Goal: Task Accomplishment & Management: Manage account settings

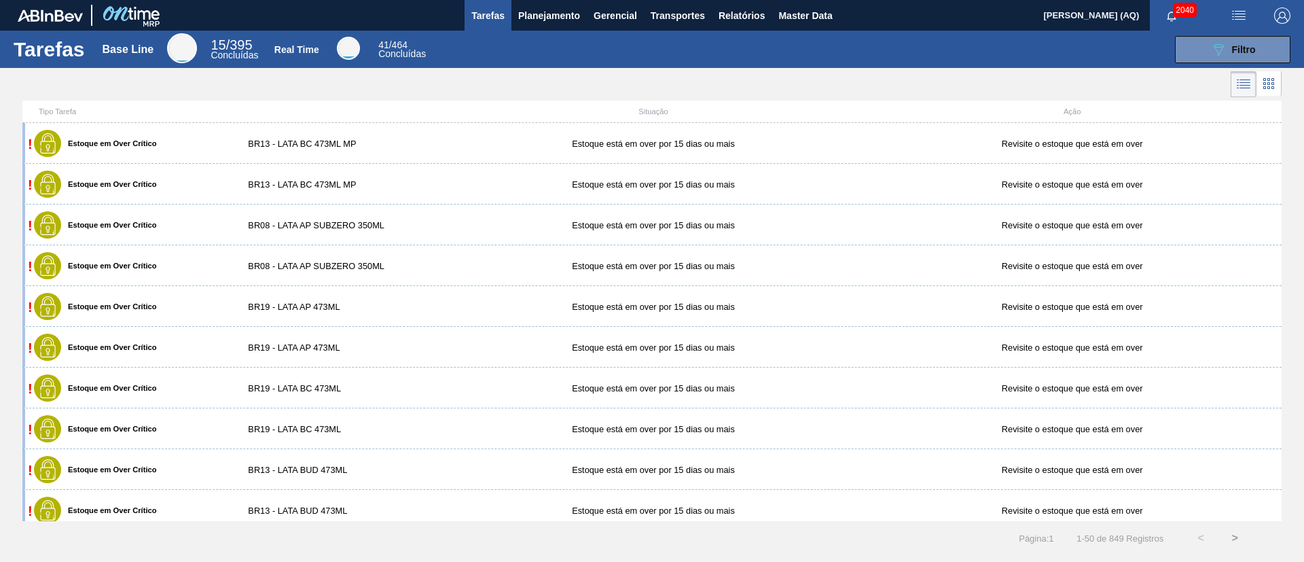
click at [875, 68] on div at bounding box center [652, 84] width 1304 height 33
click at [1203, 45] on button "089F7B8B-B2A5-4AFE-B5C0-19BA573D28AC Filtro" at bounding box center [1232, 49] width 115 height 27
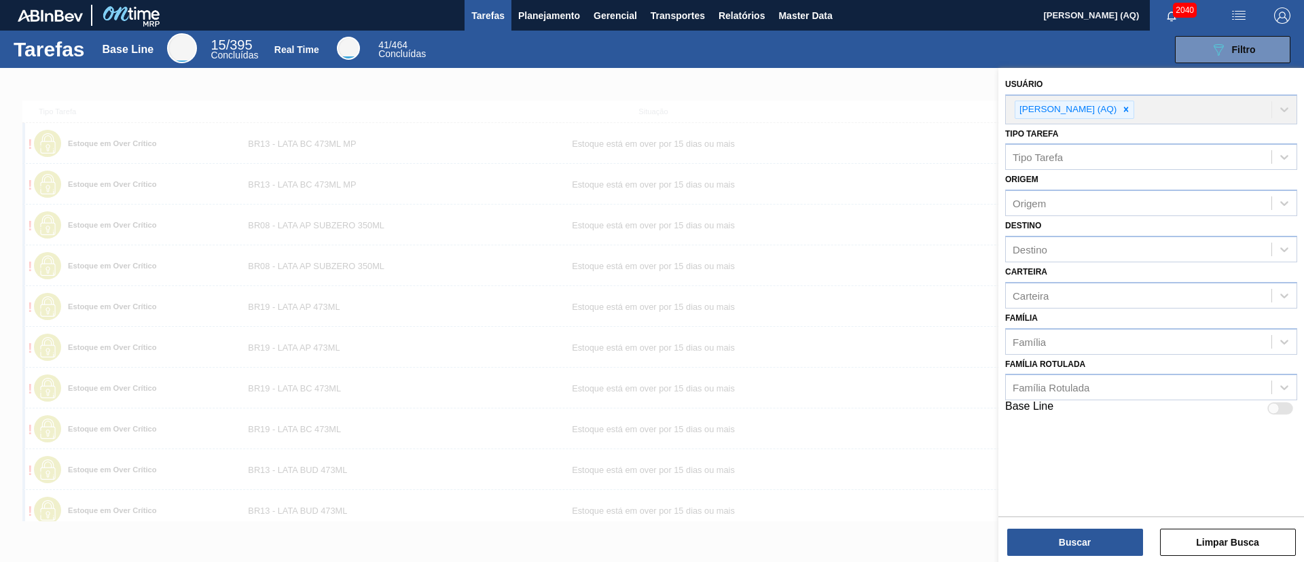
drag, startPoint x: 818, startPoint y: 111, endPoint x: 592, endPoint y: 41, distance: 236.3
click at [816, 109] on div at bounding box center [652, 349] width 1304 height 562
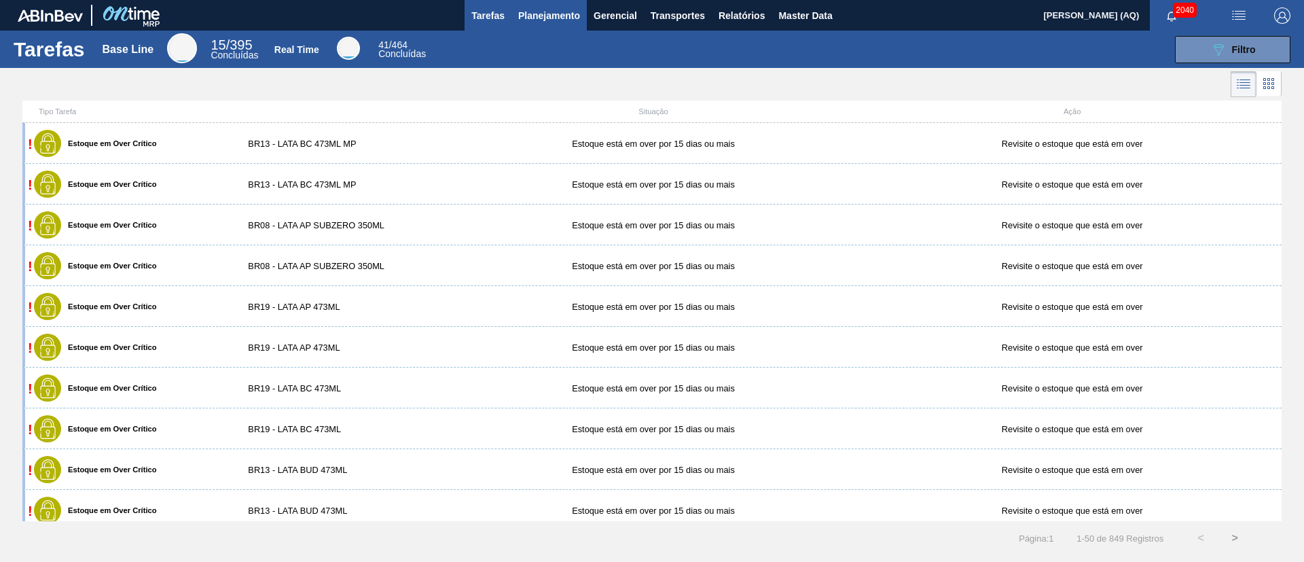
click at [566, 14] on span "Planejamento" at bounding box center [549, 15] width 62 height 16
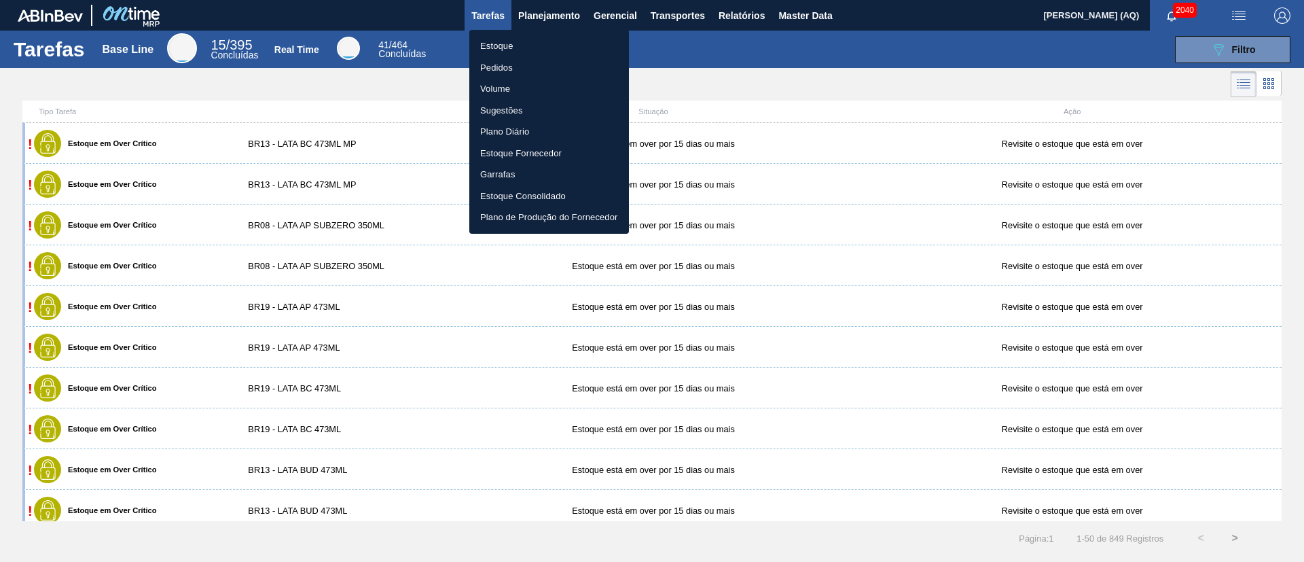
click at [505, 46] on li "Estoque" at bounding box center [549, 46] width 160 height 22
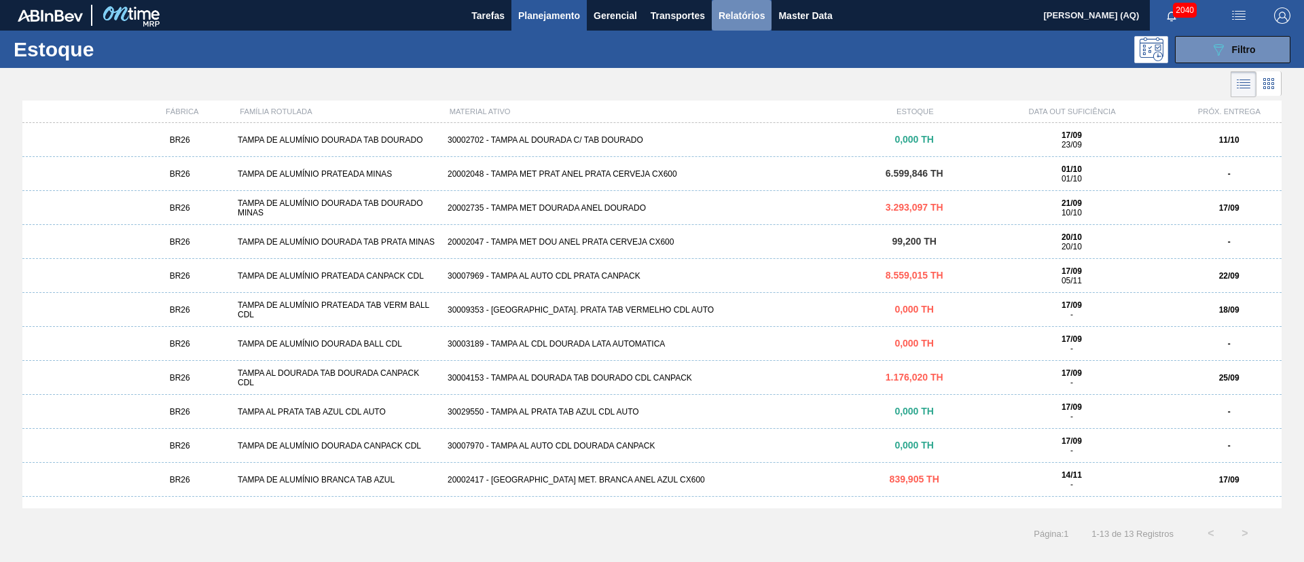
click at [757, 17] on span "Relatórios" at bounding box center [742, 15] width 46 height 16
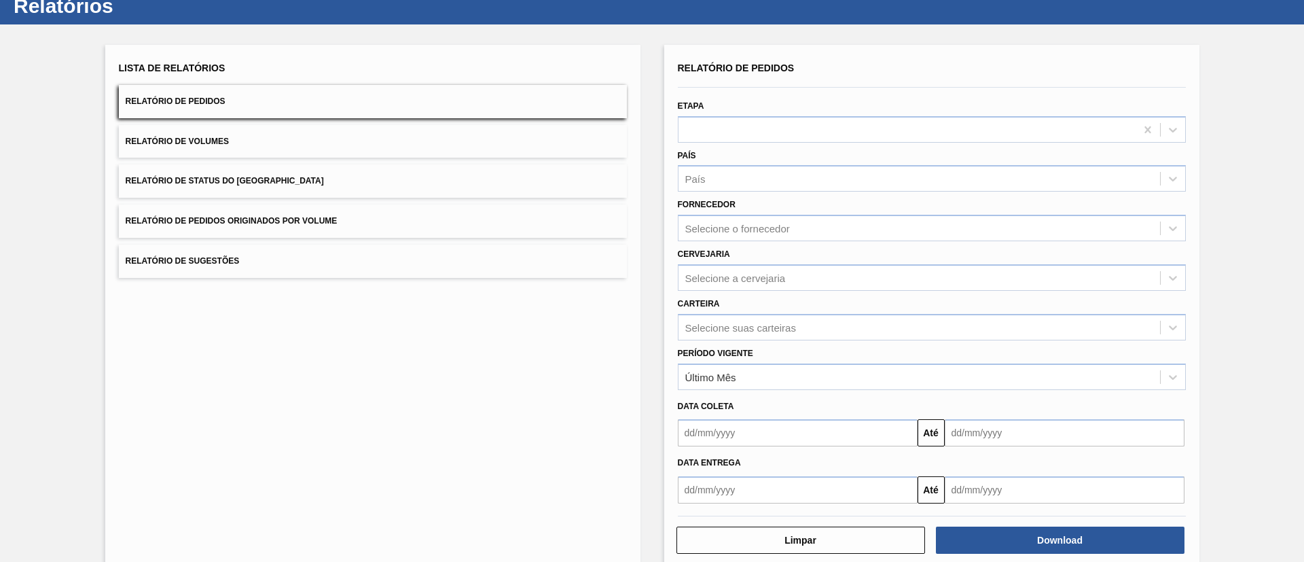
scroll to position [67, 0]
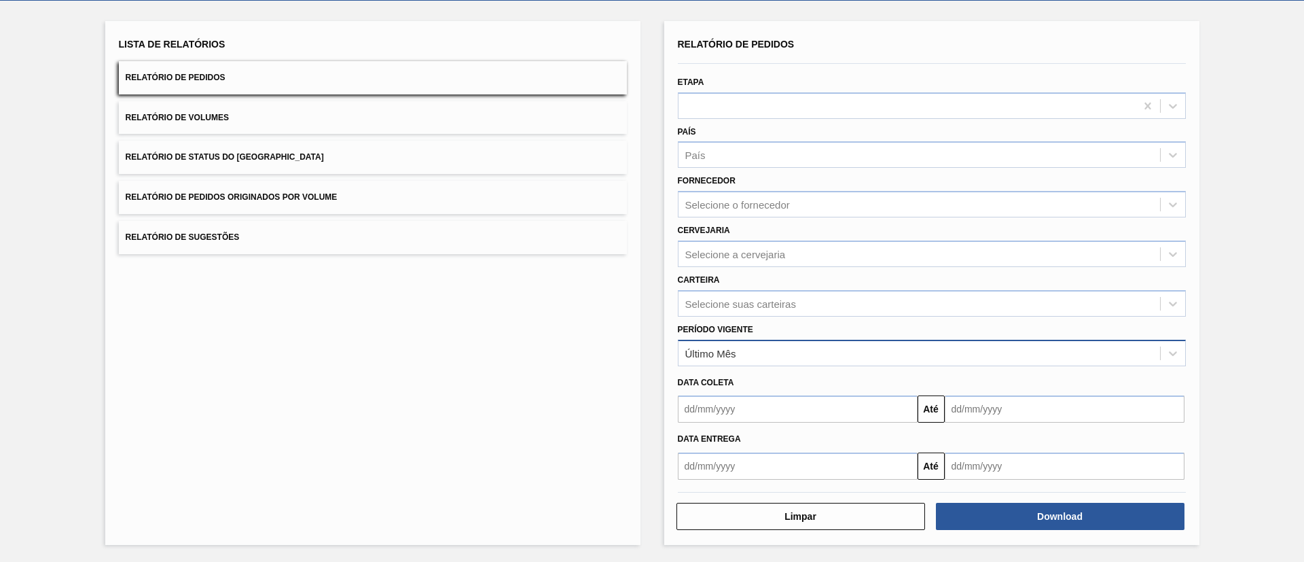
click at [796, 361] on div "Último Mês" at bounding box center [919, 353] width 482 height 20
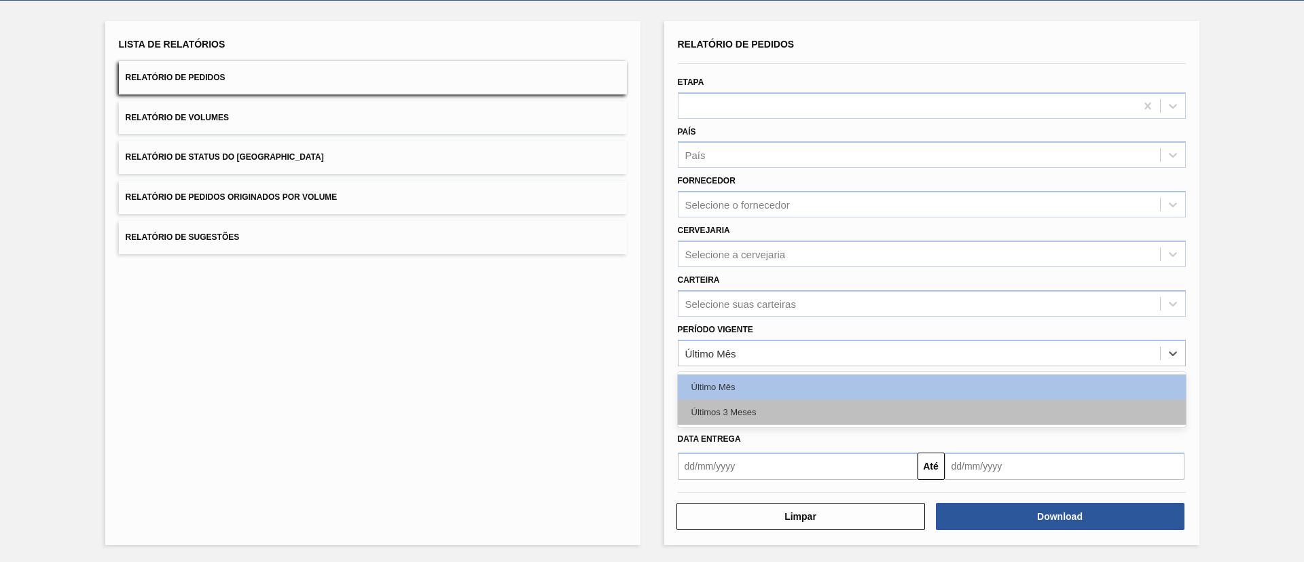
click at [791, 405] on div "Últimos 3 Meses" at bounding box center [932, 411] width 508 height 25
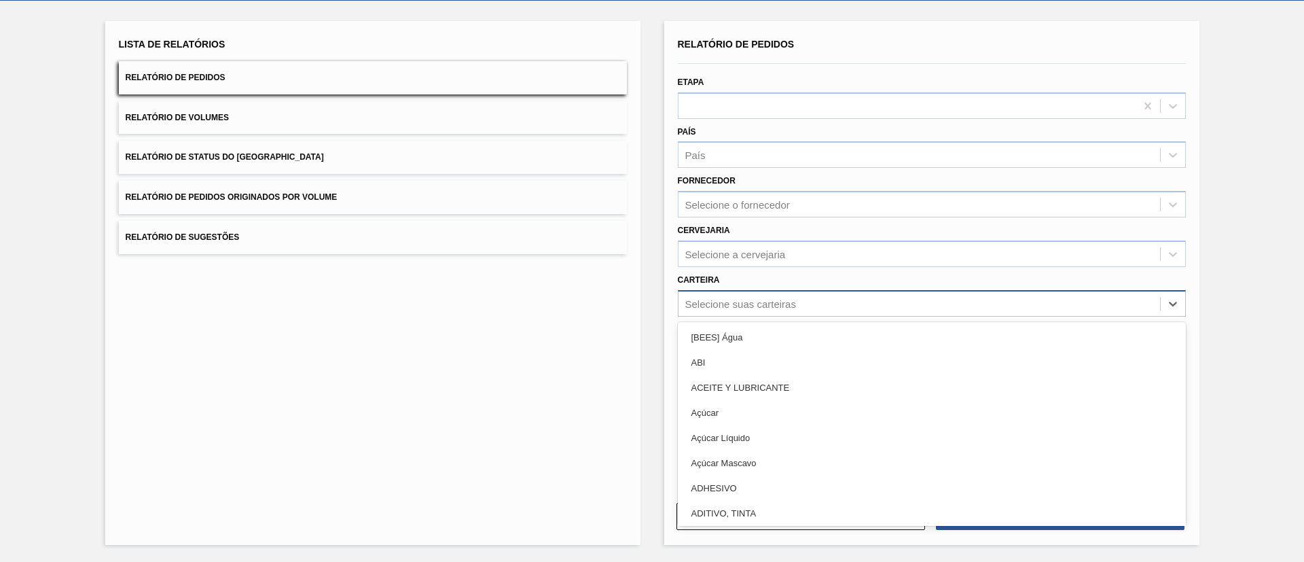
click at [749, 313] on div "Selecione suas carteiras" at bounding box center [932, 303] width 508 height 26
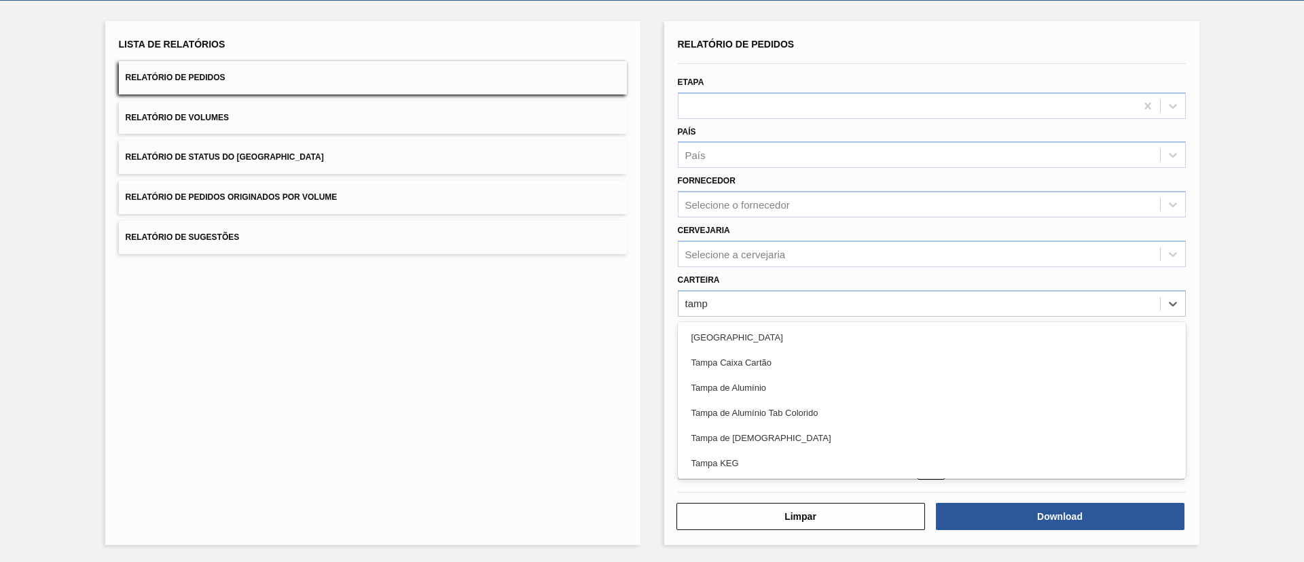
type input "[GEOGRAPHIC_DATA]"
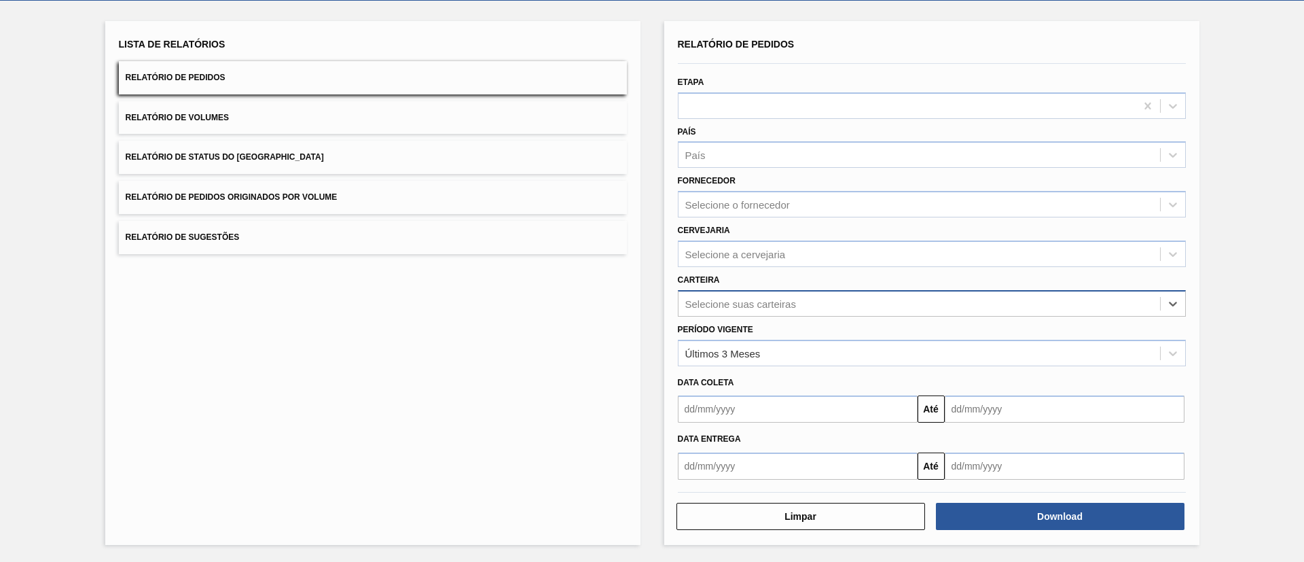
click at [787, 310] on div "Selecione suas carteiras" at bounding box center [919, 303] width 482 height 20
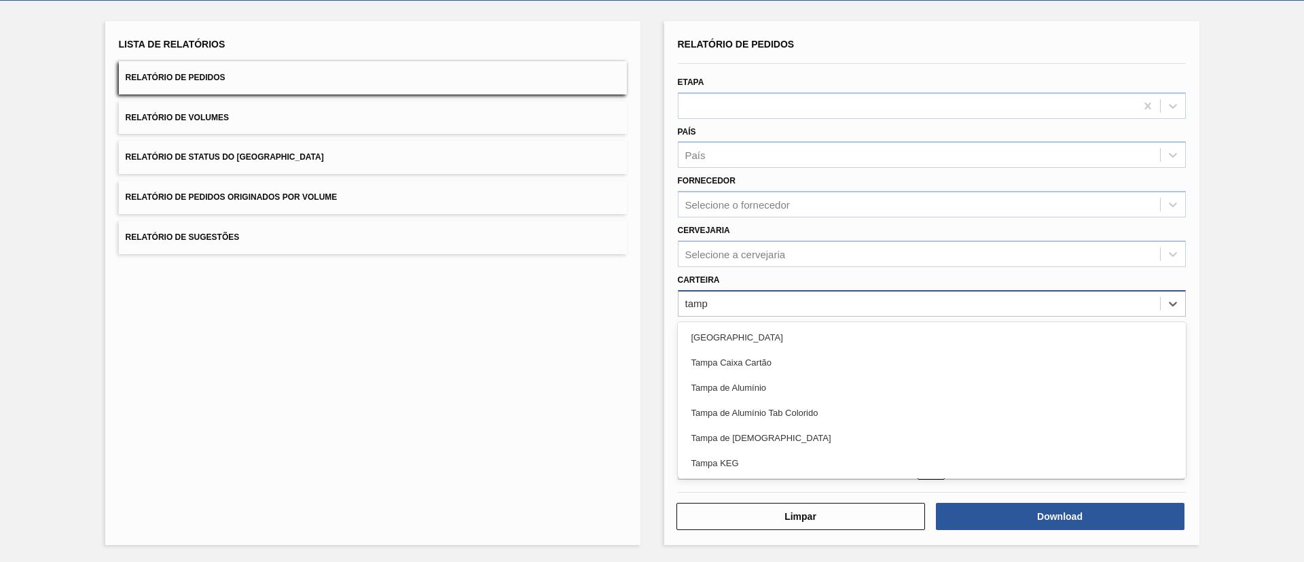
type input "[GEOGRAPHIC_DATA]"
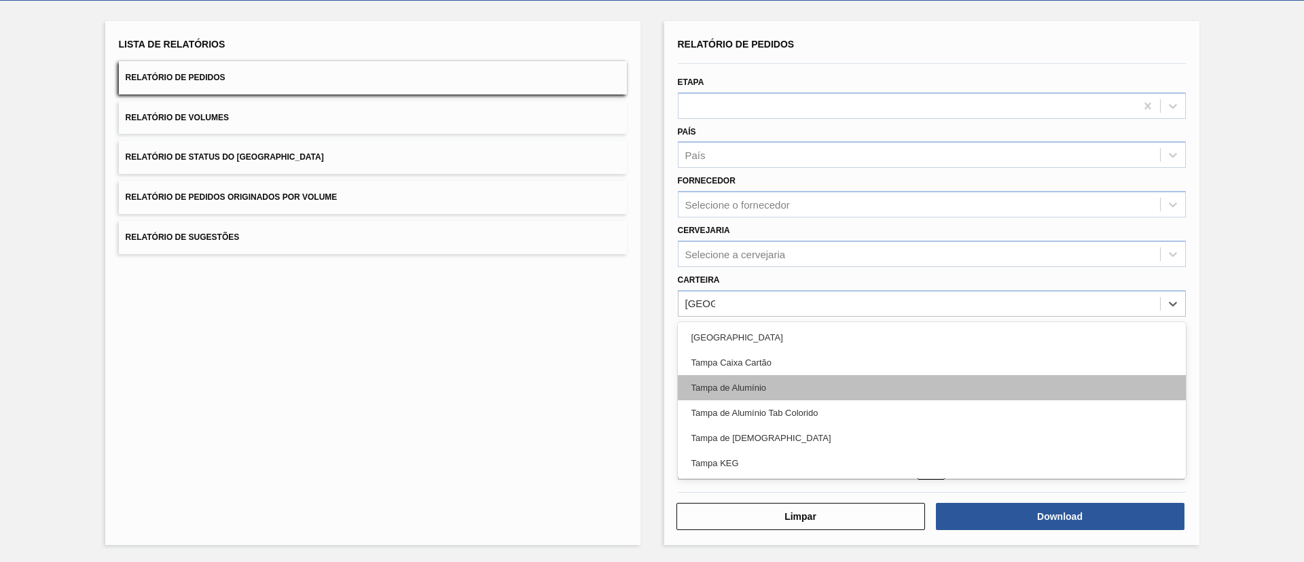
click at [795, 388] on div "Tampa de Alumínio" at bounding box center [932, 387] width 508 height 25
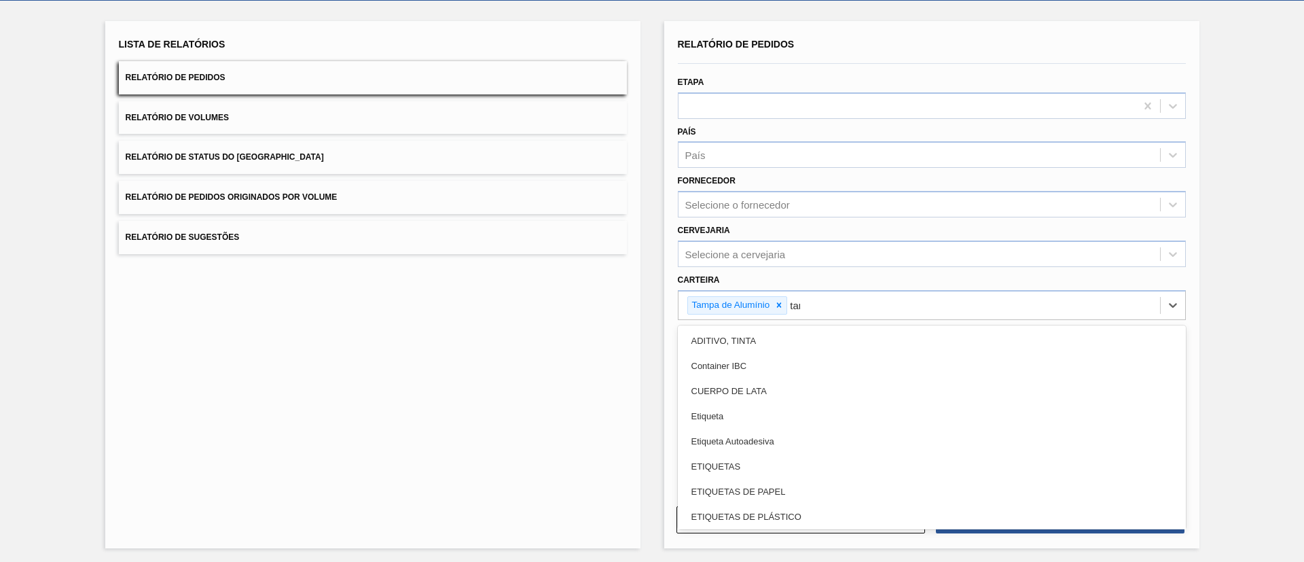
type input "[GEOGRAPHIC_DATA]"
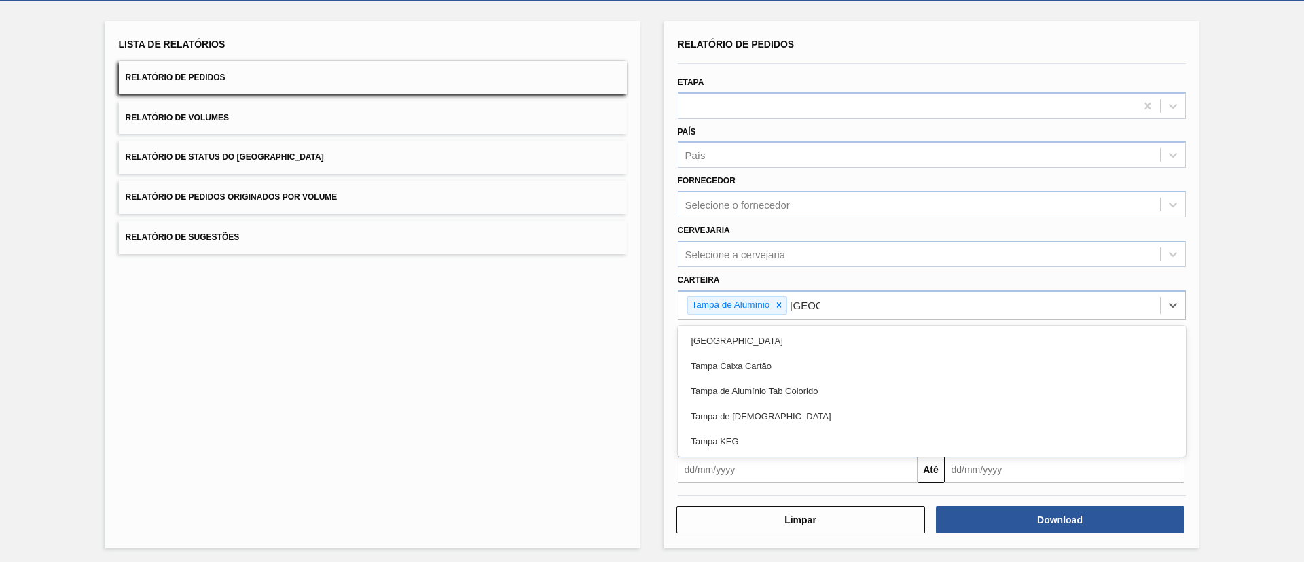
click at [795, 388] on div "Tampa de Alumínio Tab Colorido" at bounding box center [932, 390] width 508 height 25
type input "[GEOGRAPHIC_DATA]"
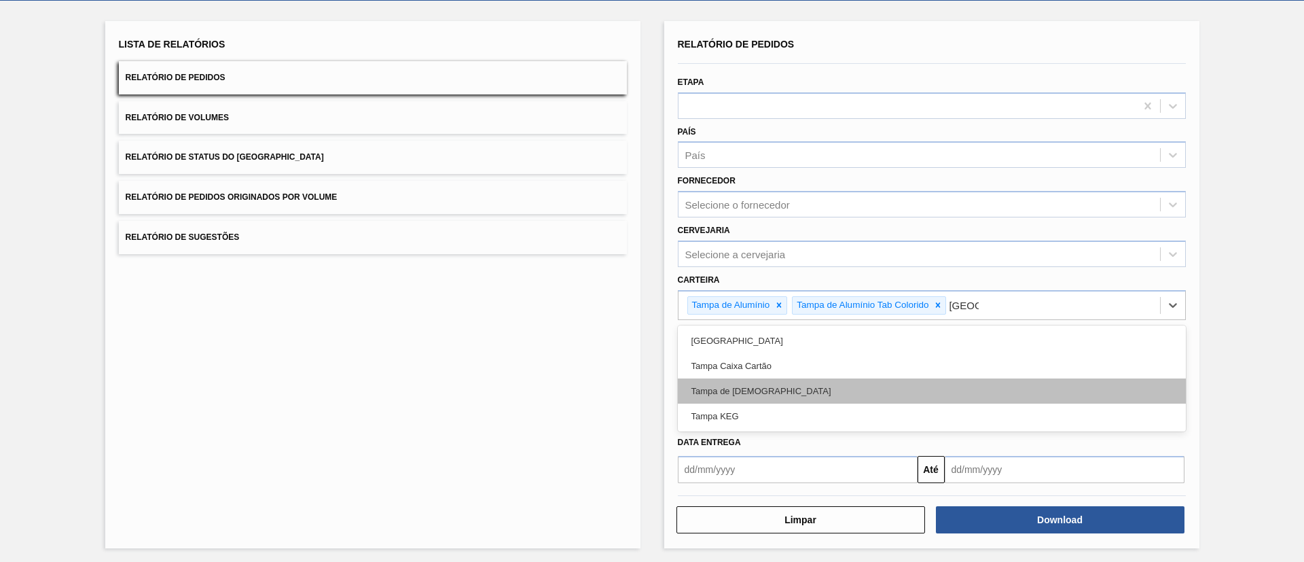
click at [796, 388] on div "Tampa de [DEMOGRAPHIC_DATA]" at bounding box center [932, 390] width 508 height 25
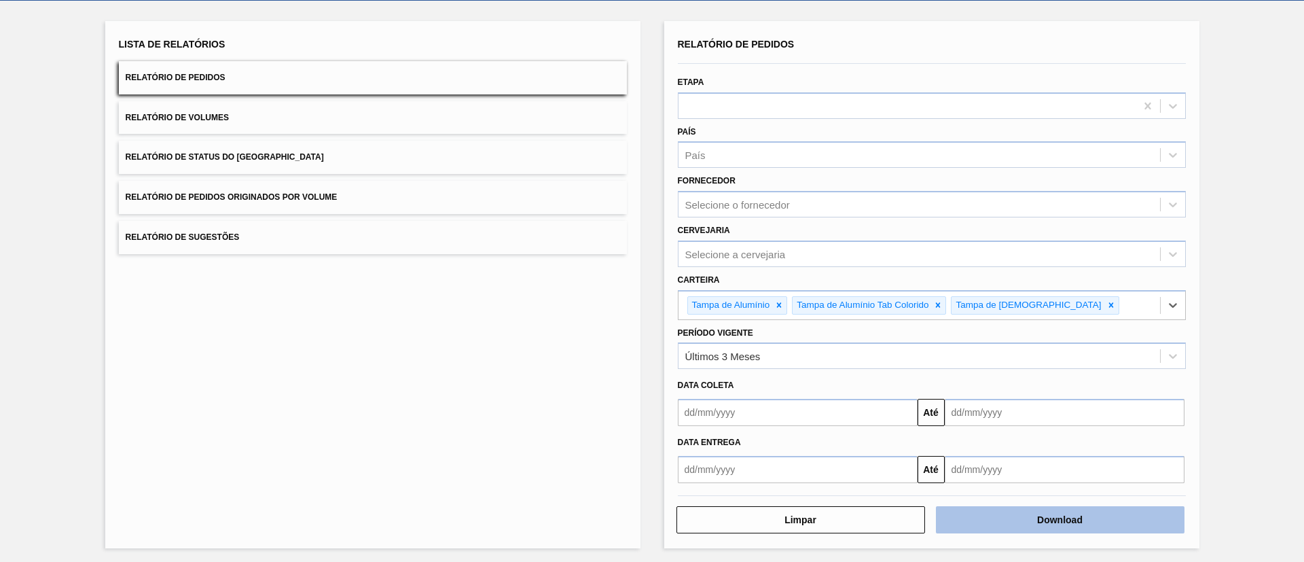
click at [1055, 525] on button "Download" at bounding box center [1060, 519] width 249 height 27
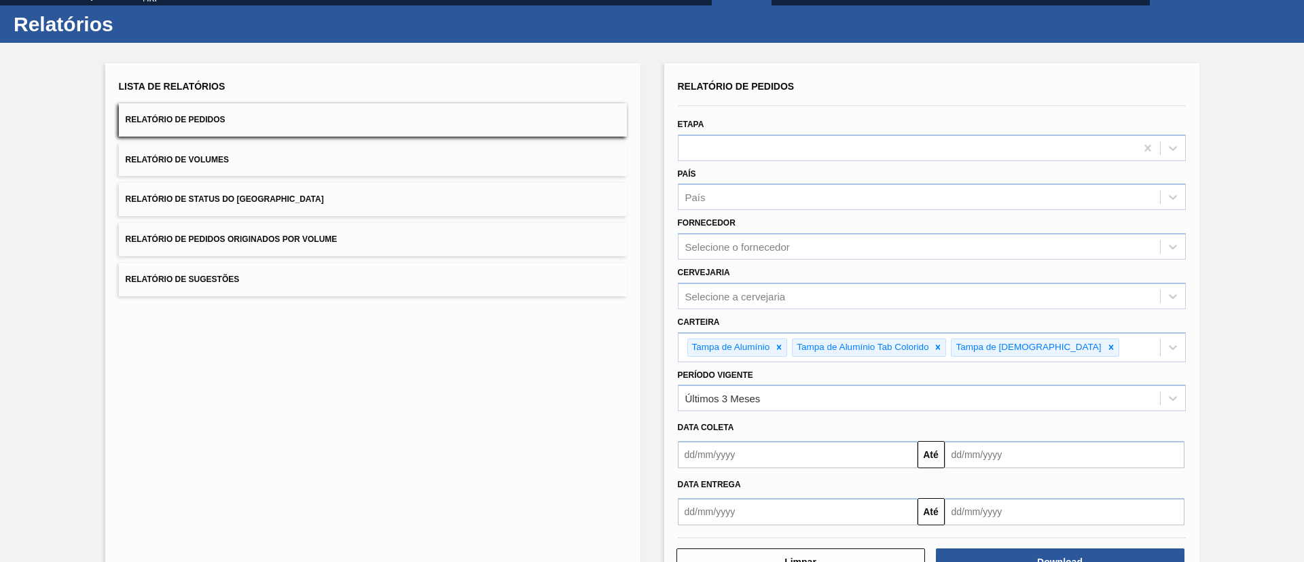
scroll to position [0, 0]
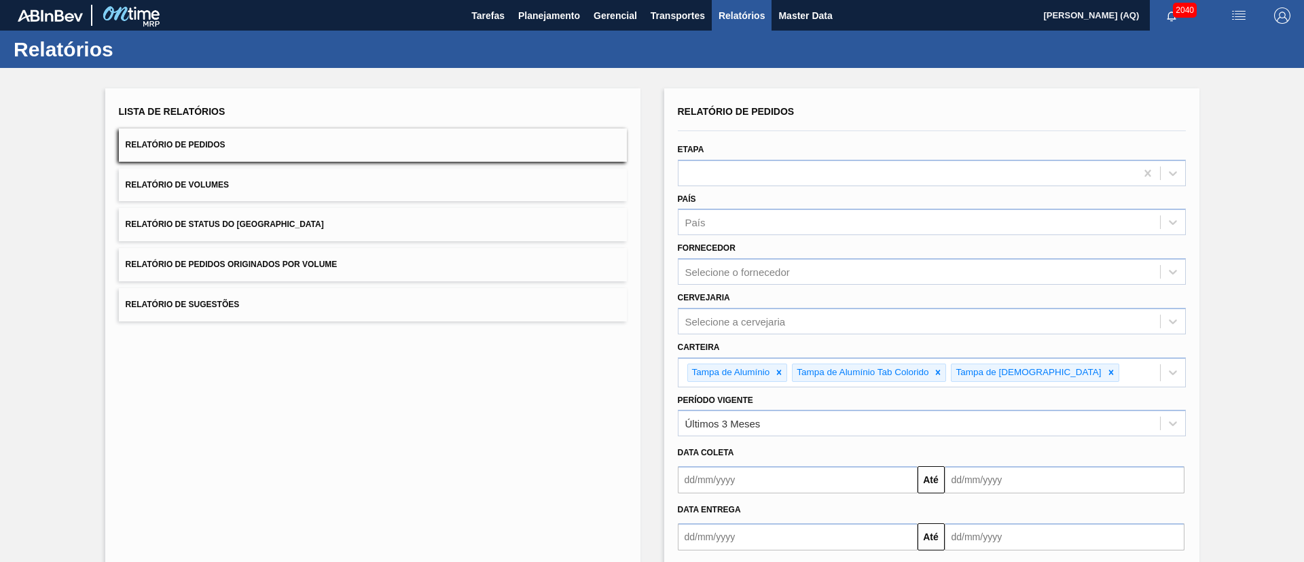
click at [209, 408] on div "Lista de Relatórios Relatório de Pedidos Relatório de Volumes Relatório de Stat…" at bounding box center [372, 351] width 535 height 527
click at [577, 19] on span "Planejamento" at bounding box center [549, 15] width 62 height 16
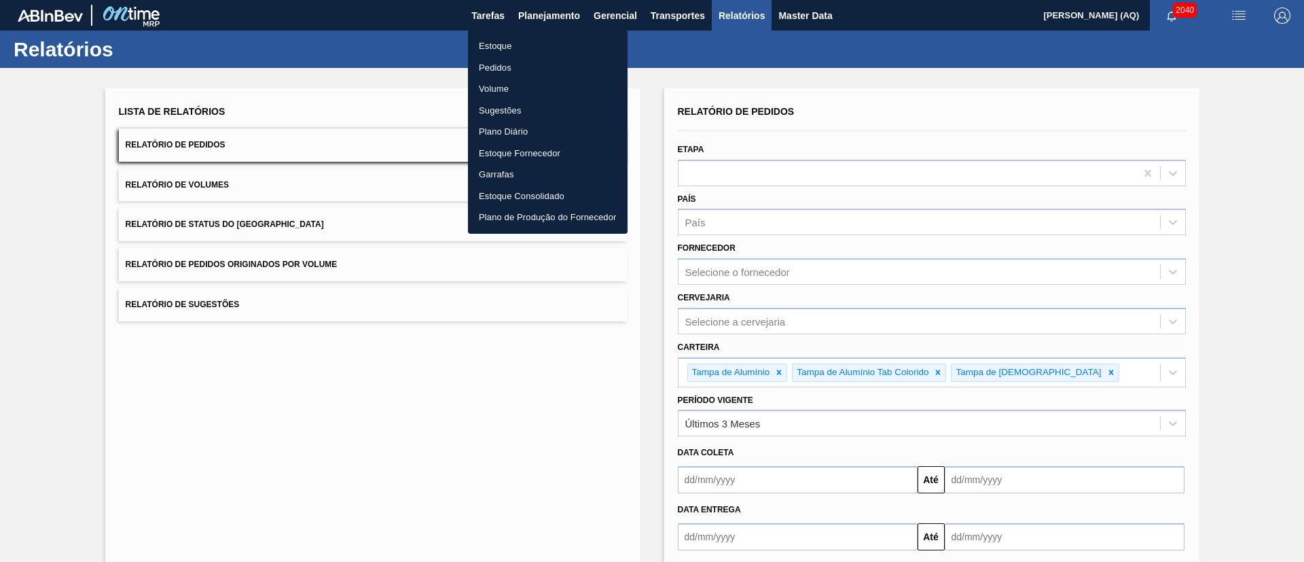
click at [500, 64] on li "Pedidos" at bounding box center [548, 68] width 160 height 22
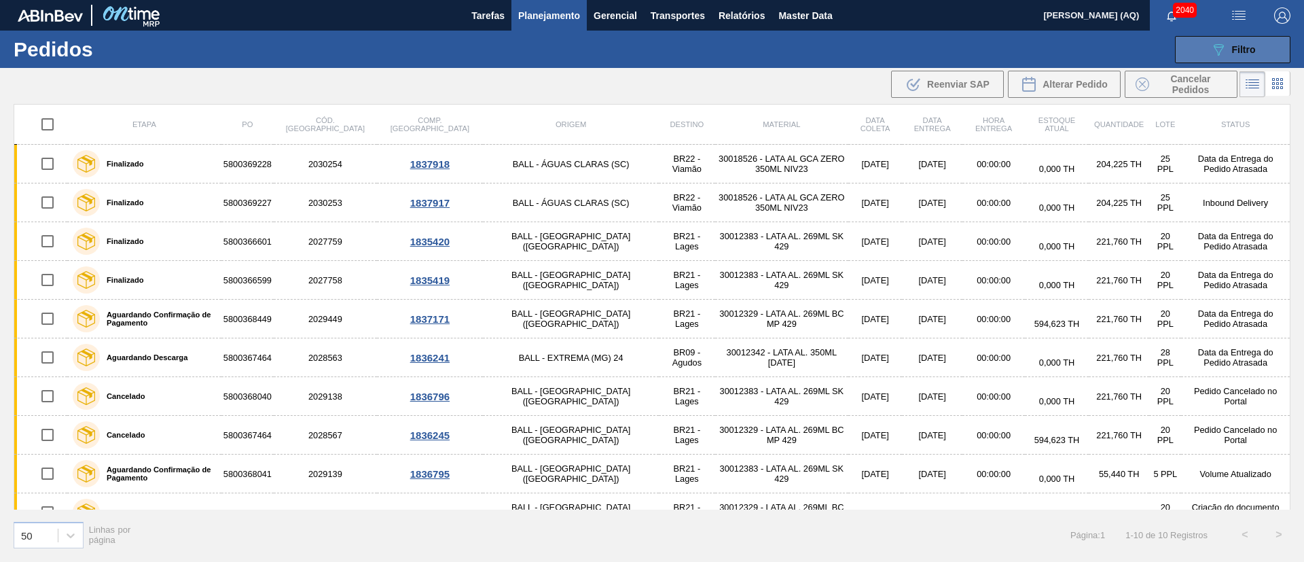
click at [1199, 39] on button "089F7B8B-B2A5-4AFE-B5C0-19BA573D28AC Filtro" at bounding box center [1232, 49] width 115 height 27
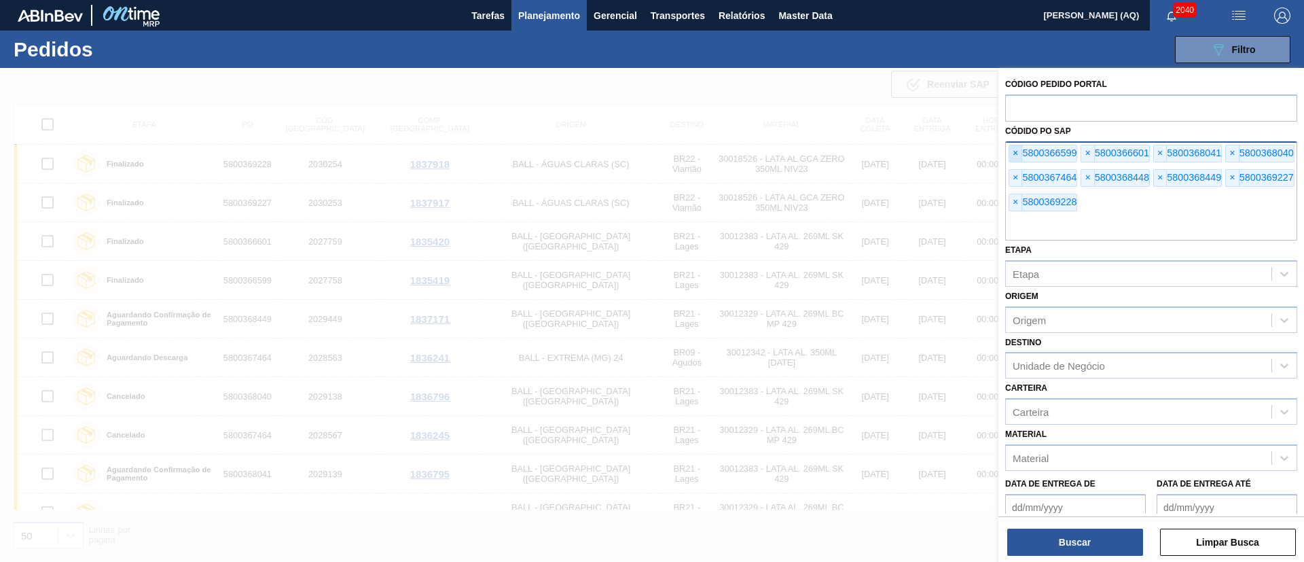
click at [1016, 155] on span "×" at bounding box center [1015, 153] width 13 height 16
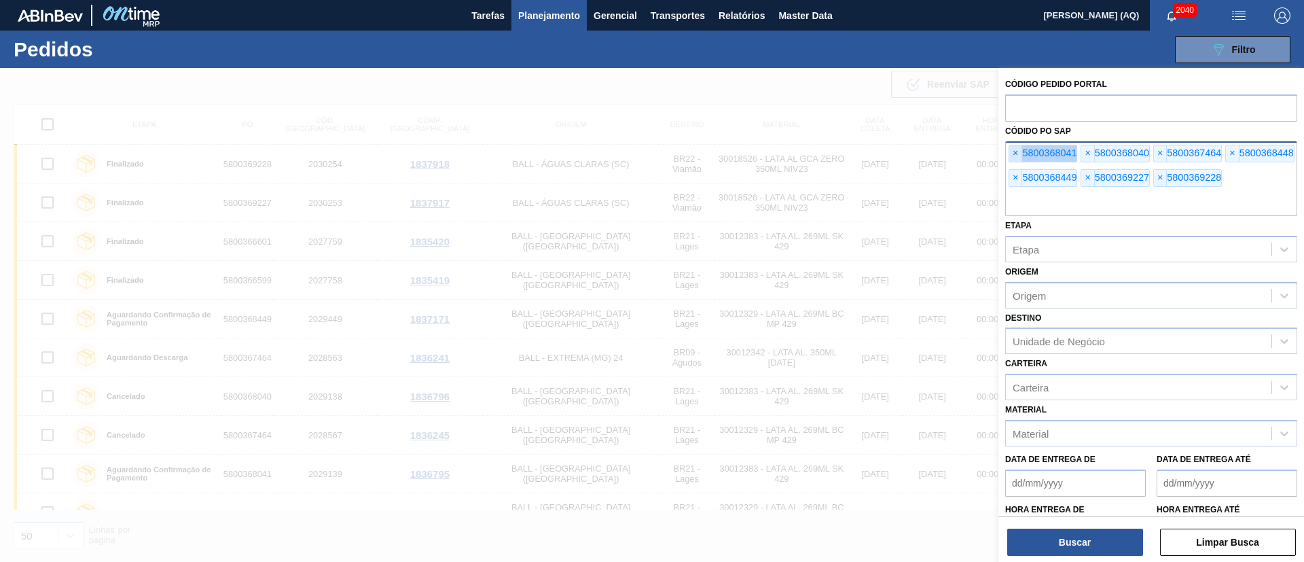
click at [1016, 155] on span "×" at bounding box center [1015, 153] width 13 height 16
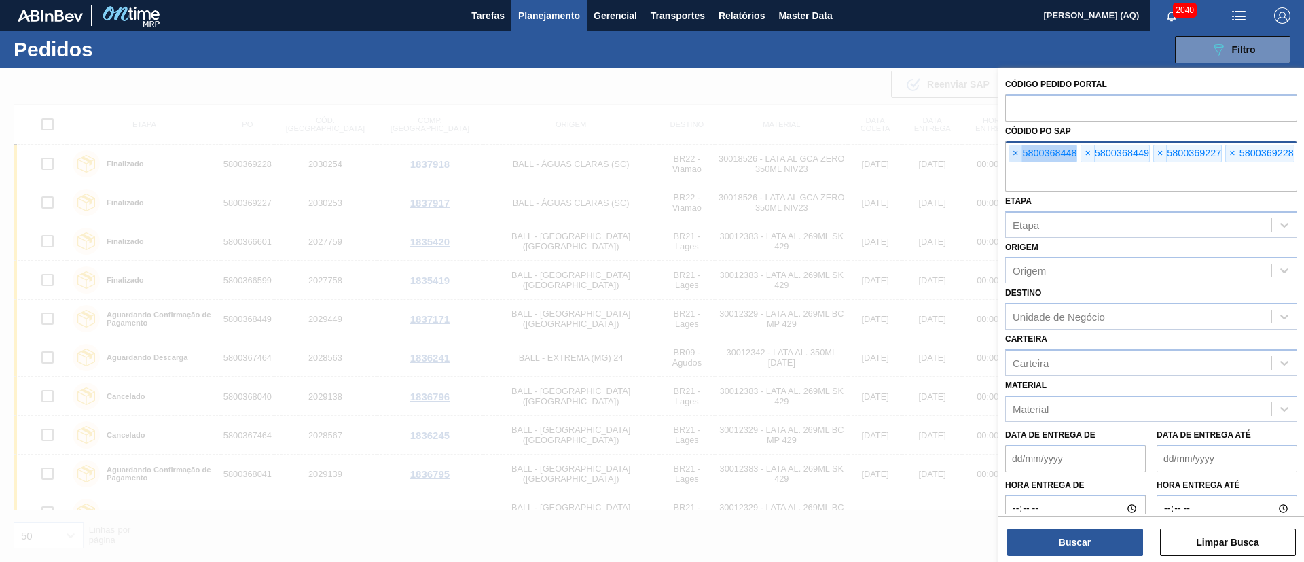
click at [1016, 155] on span "×" at bounding box center [1015, 153] width 13 height 16
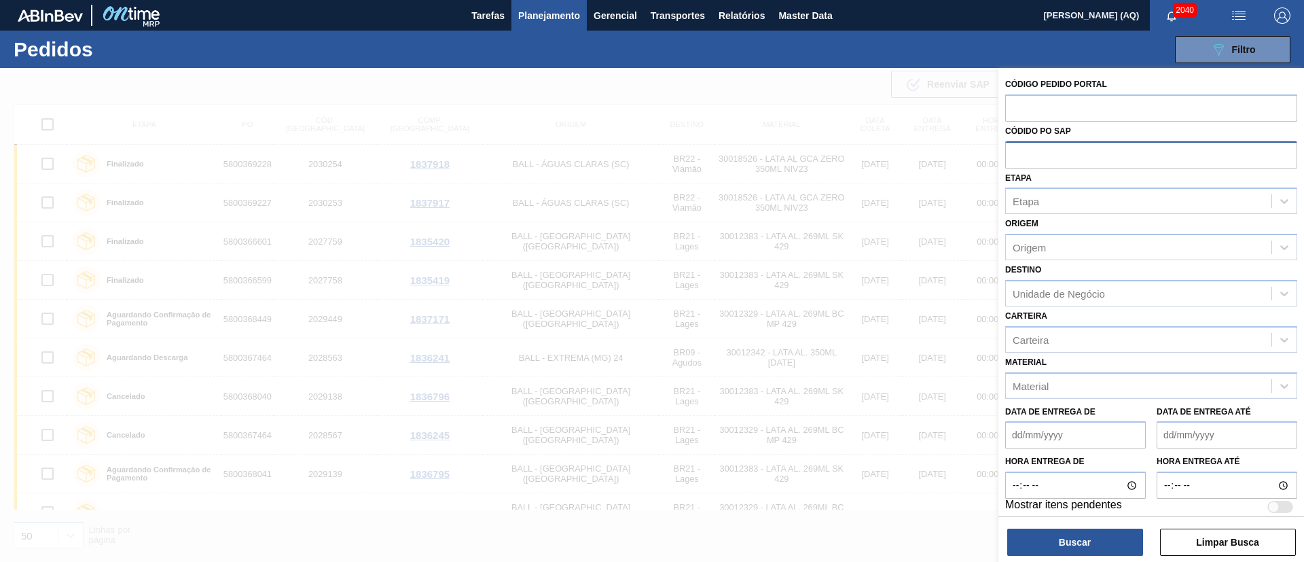
click at [1016, 155] on input "text" at bounding box center [1151, 154] width 292 height 26
click at [1026, 107] on input "text" at bounding box center [1151, 107] width 292 height 26
paste input "text"
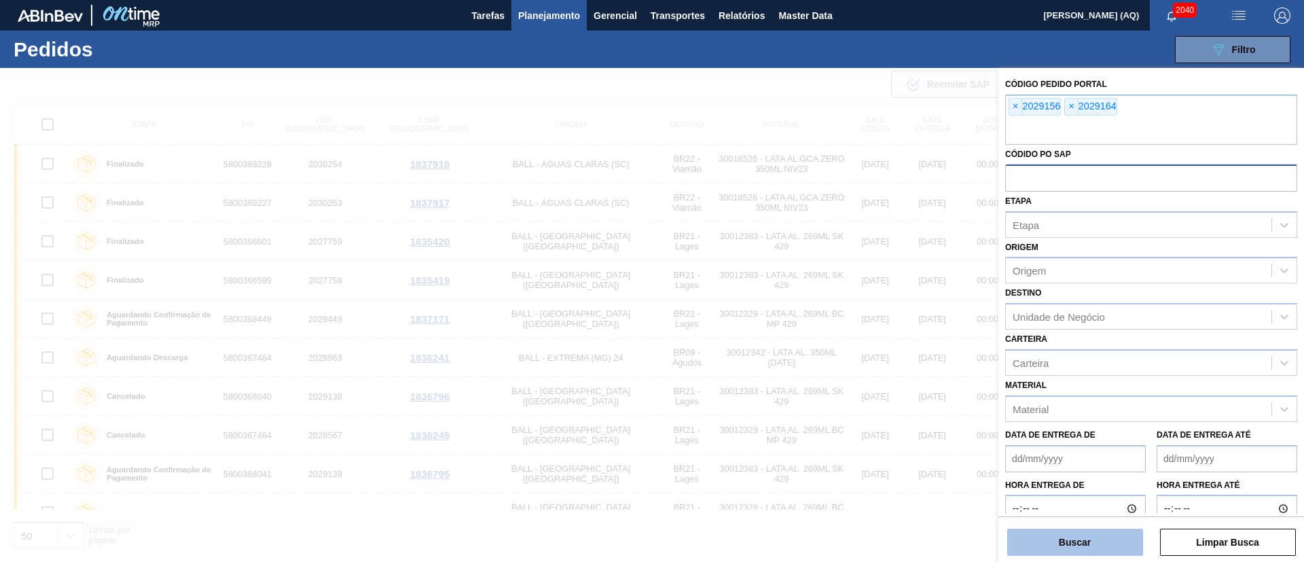
click at [1091, 547] on button "Buscar" at bounding box center [1075, 541] width 136 height 27
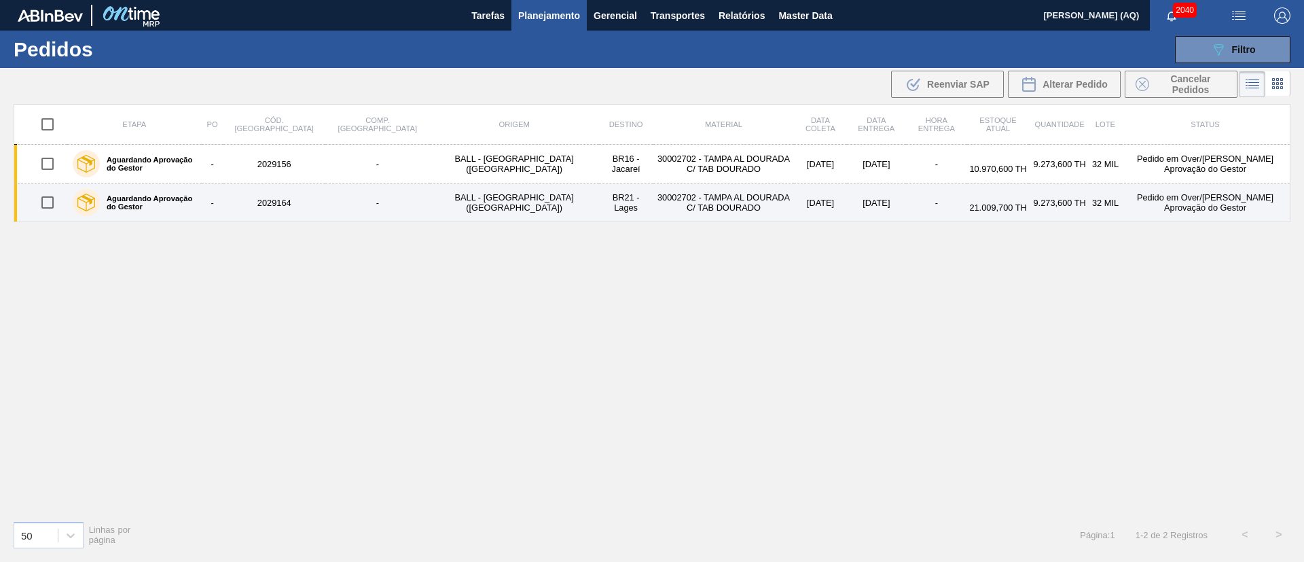
click at [153, 203] on label "Aguardando Aprovação do Gestor" at bounding box center [148, 202] width 96 height 16
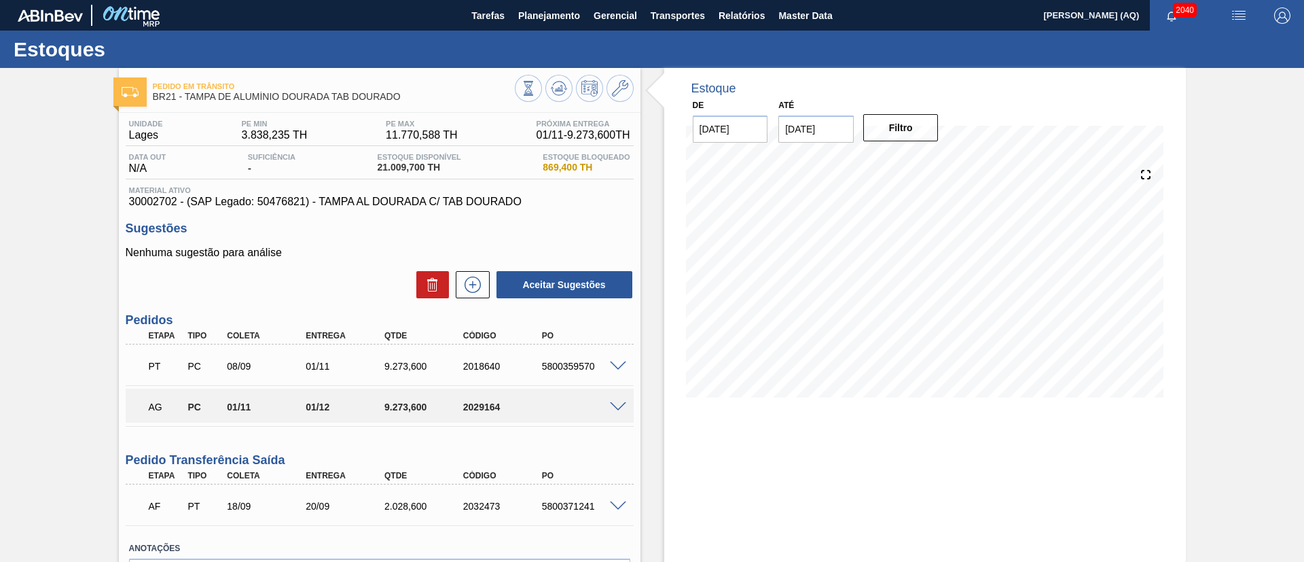
click at [616, 404] on span at bounding box center [618, 407] width 16 height 10
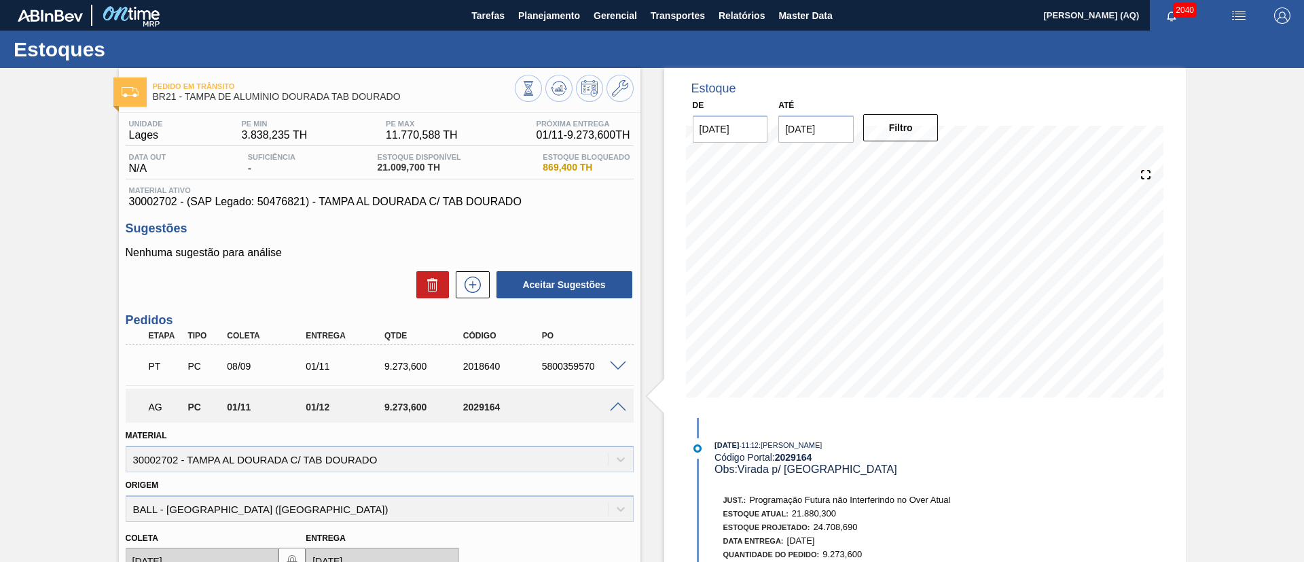
scroll to position [204, 0]
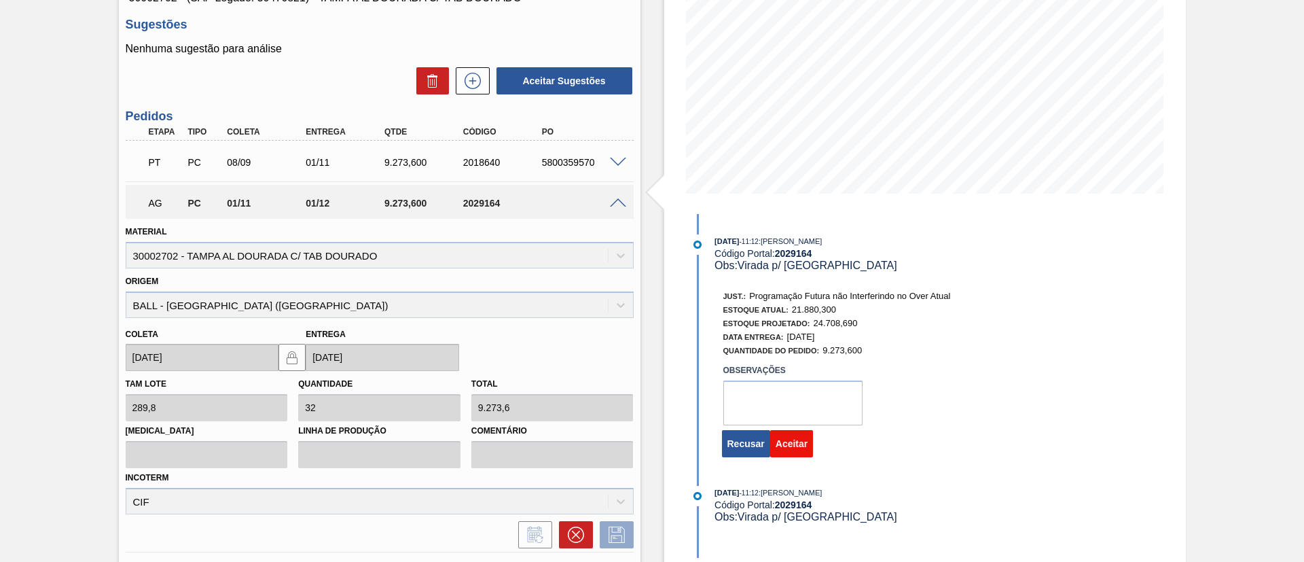
click at [799, 440] on button "Aceitar" at bounding box center [791, 443] width 43 height 27
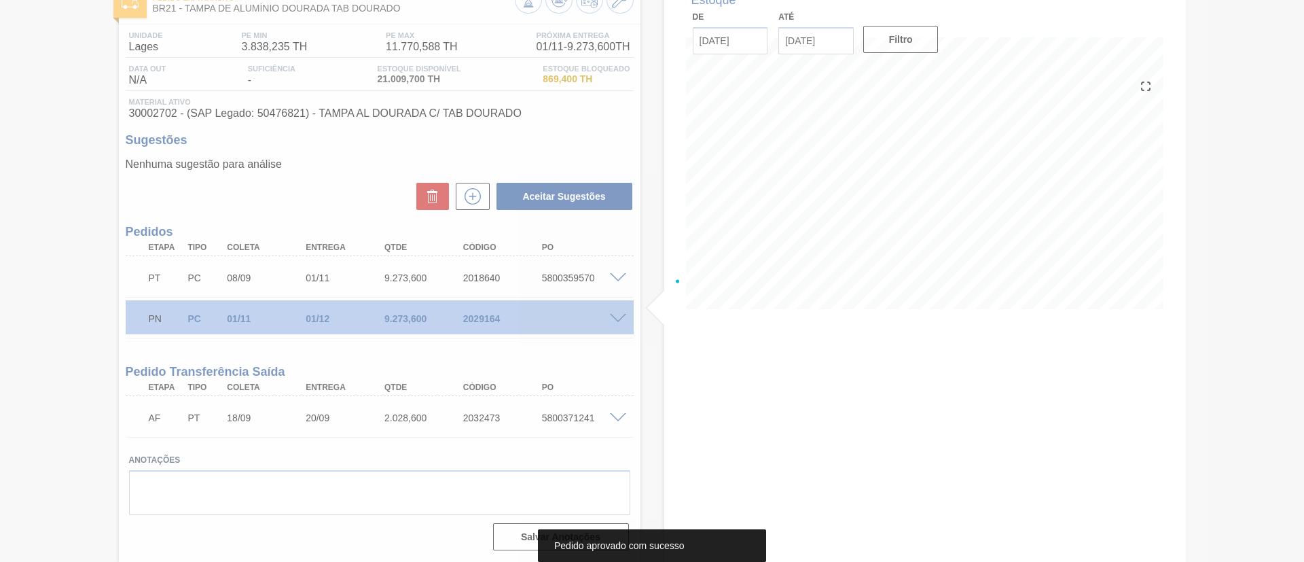
scroll to position [88, 0]
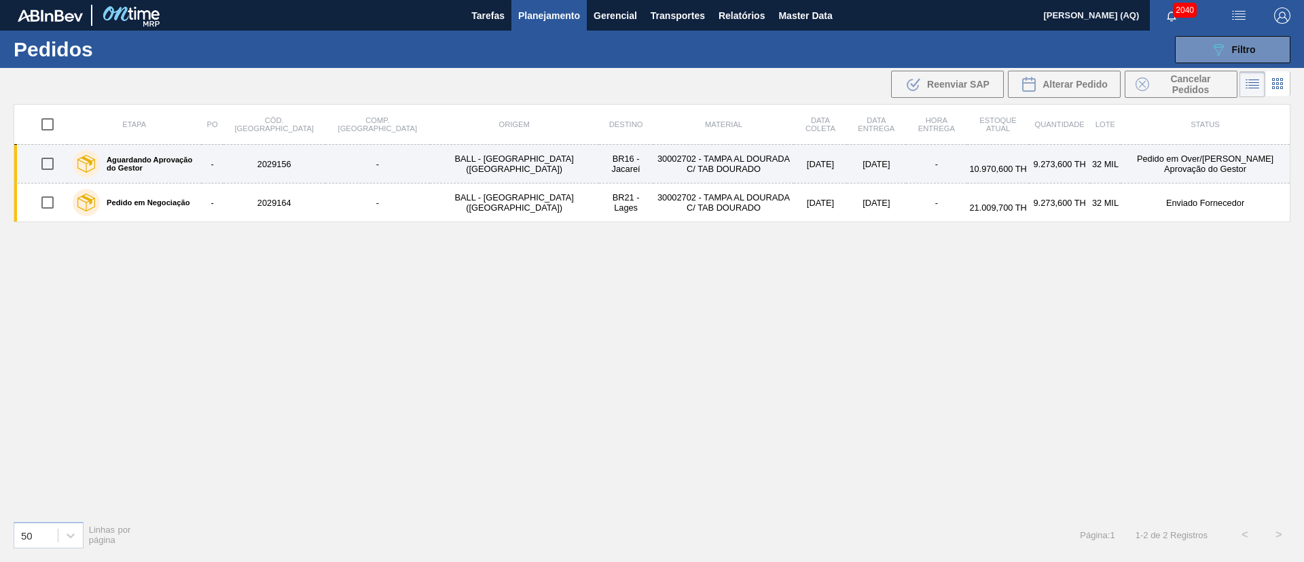
click at [264, 166] on td "2029156" at bounding box center [274, 164] width 102 height 39
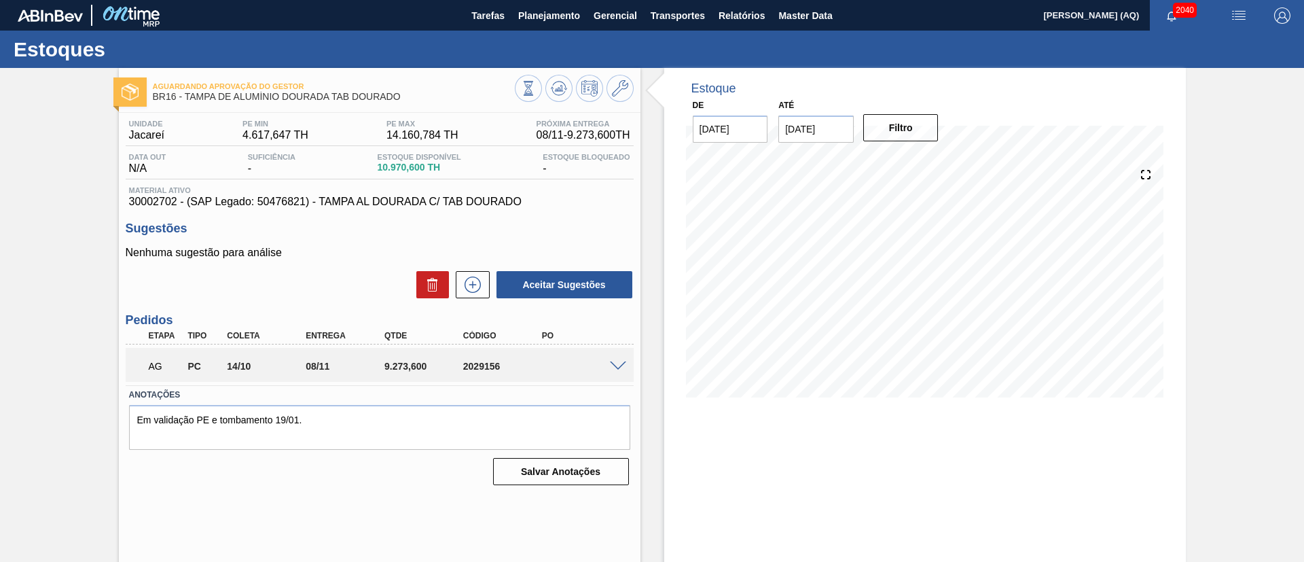
click at [613, 360] on div at bounding box center [620, 365] width 27 height 10
click at [613, 368] on span at bounding box center [618, 366] width 16 height 10
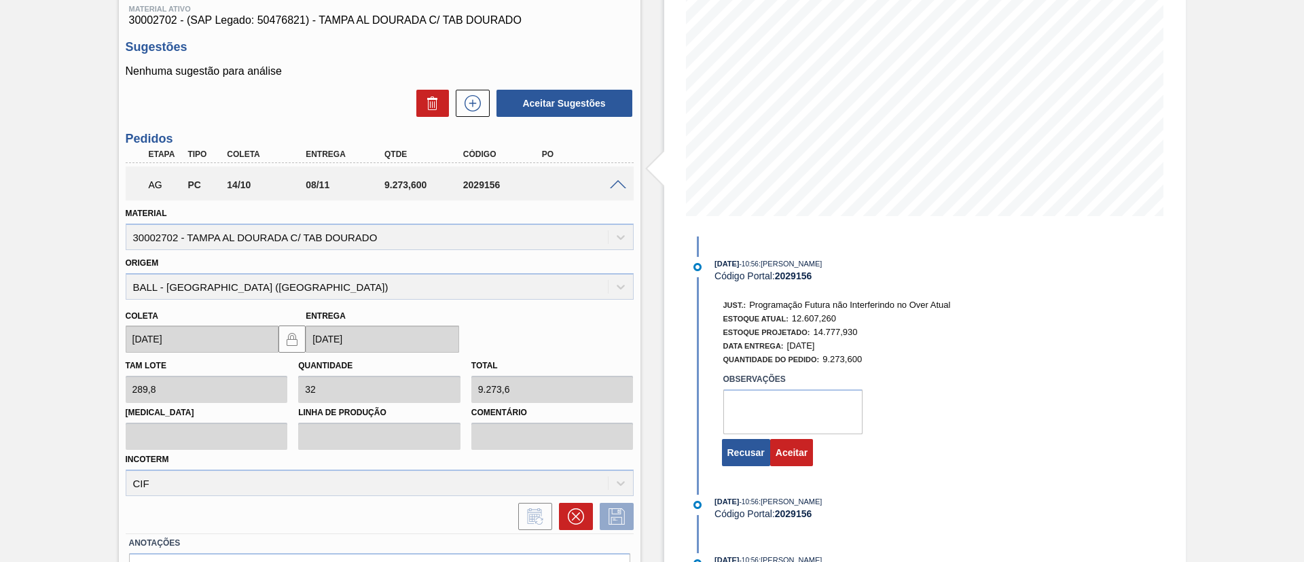
scroll to position [264, 0]
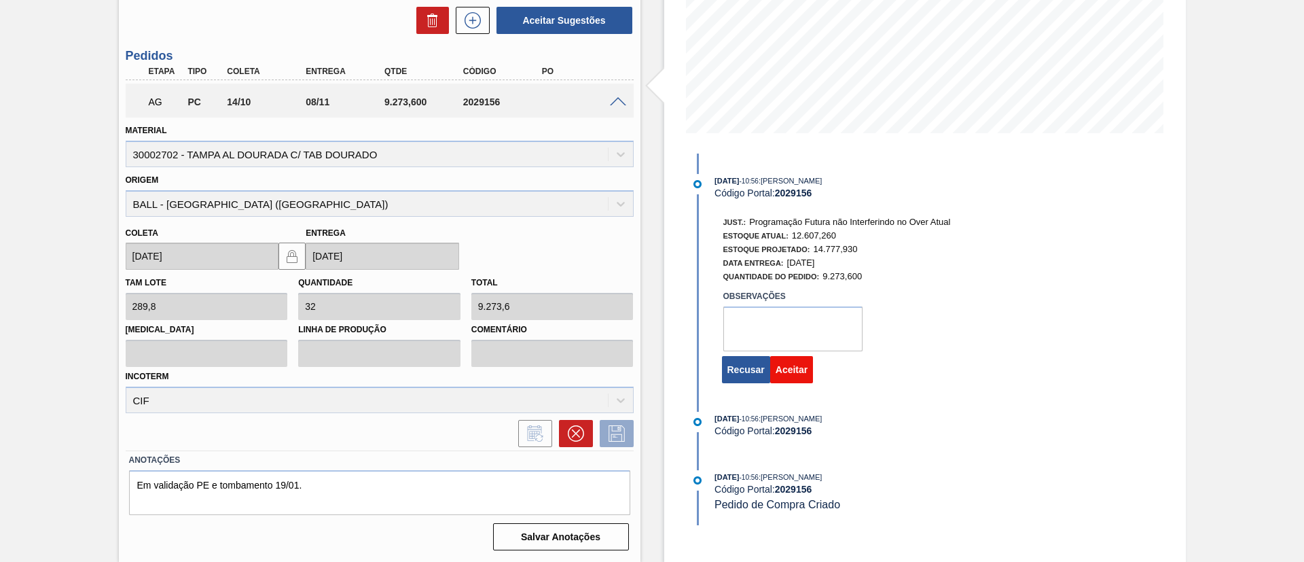
click at [798, 369] on button "Aceitar" at bounding box center [791, 369] width 43 height 27
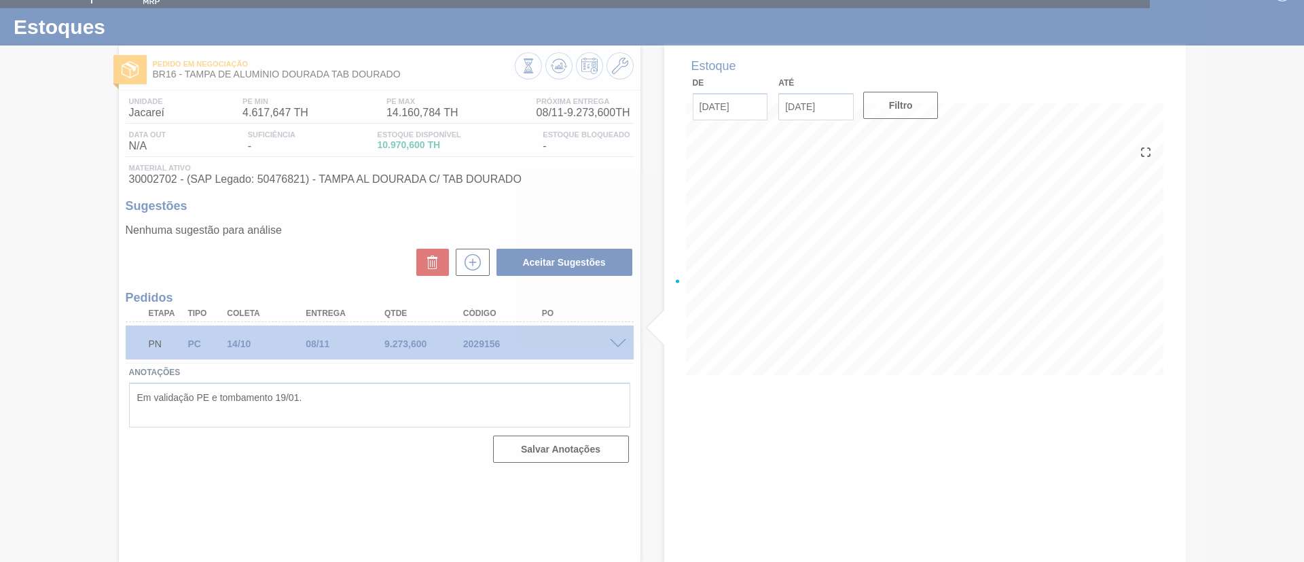
scroll to position [22, 0]
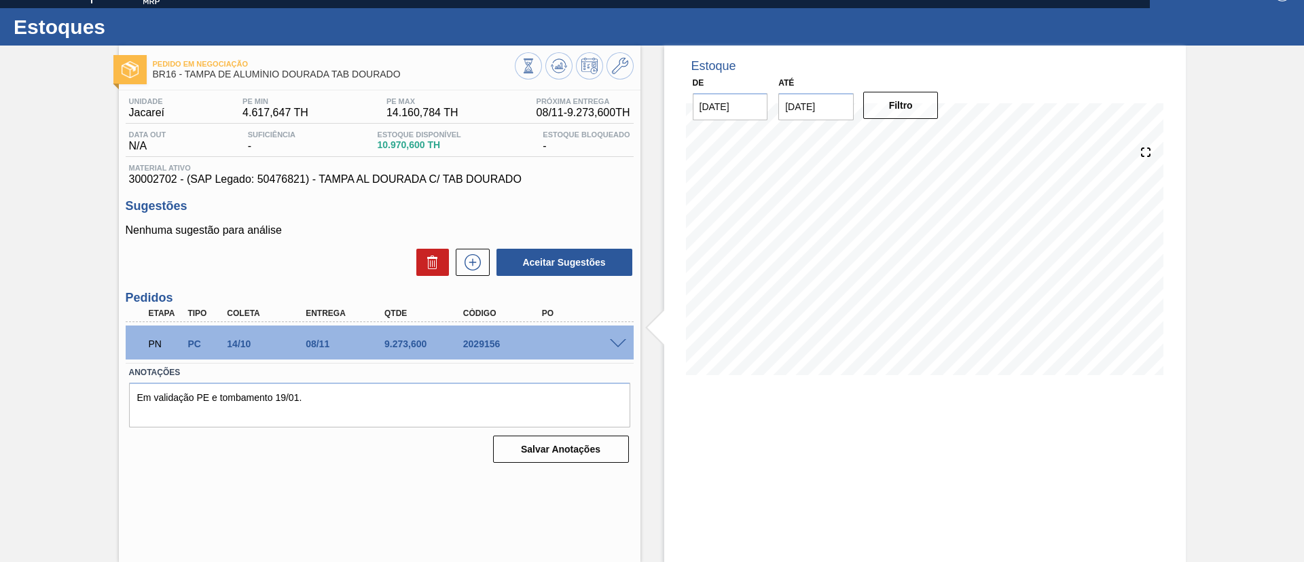
click at [838, 441] on div "Estoque De [DATE] Até [DATE] Filtro 17/09 Projeção de Estoque 10,970.6 [DOMAIN_…" at bounding box center [925, 304] width 522 height 516
drag, startPoint x: 58, startPoint y: 219, endPoint x: 122, endPoint y: 105, distance: 130.4
click at [59, 219] on div "Pedido em Negociação BR16 - [GEOGRAPHIC_DATA] DE ALUMÍNIO DOURADA TAB DOURADO U…" at bounding box center [652, 304] width 1304 height 516
click at [1259, 208] on div "Pedido em Negociação BR16 - [GEOGRAPHIC_DATA] DE ALUMÍNIO DOURADA TAB DOURADO U…" at bounding box center [652, 304] width 1304 height 516
